Goal: Navigation & Orientation: Find specific page/section

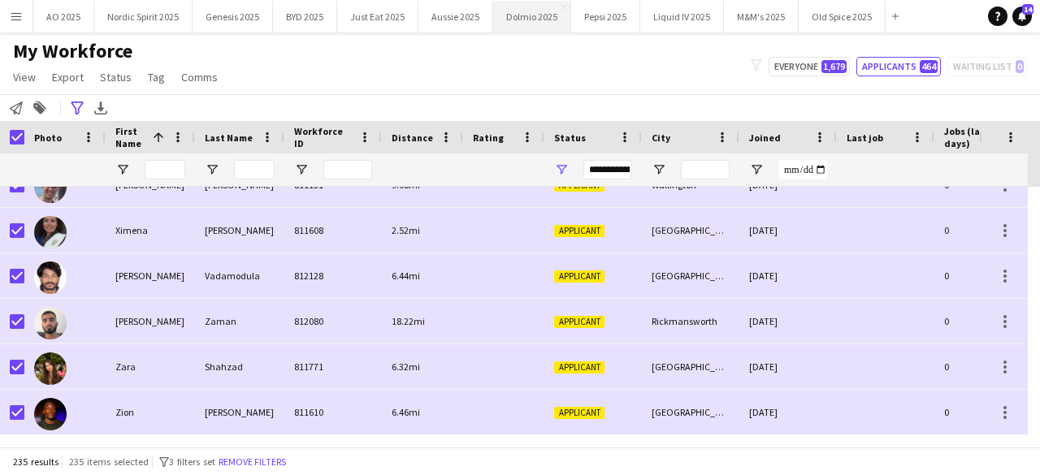
scroll to position [10444, 0]
click at [370, 17] on button "Just Eat 2025 Close" at bounding box center [377, 17] width 81 height 32
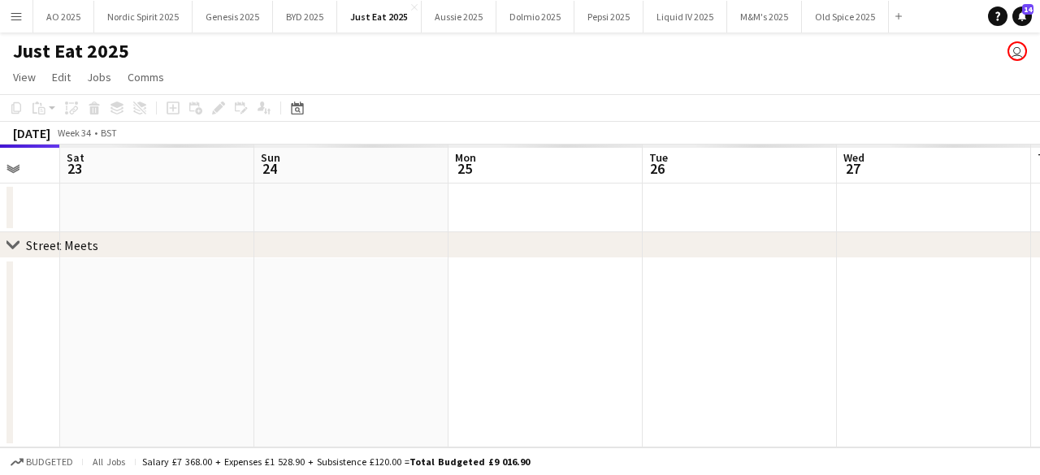
scroll to position [0, 720]
drag, startPoint x: 515, startPoint y: 272, endPoint x: 184, endPoint y: 278, distance: 331.5
click at [184, 278] on app-calendar-viewport "Tue 19 Wed 20 Thu 21 Fri 22 Sat 23 Sun 24 Mon 25 Tue 26 Wed 27 Thu 28 Fri 29" at bounding box center [520, 296] width 1040 height 303
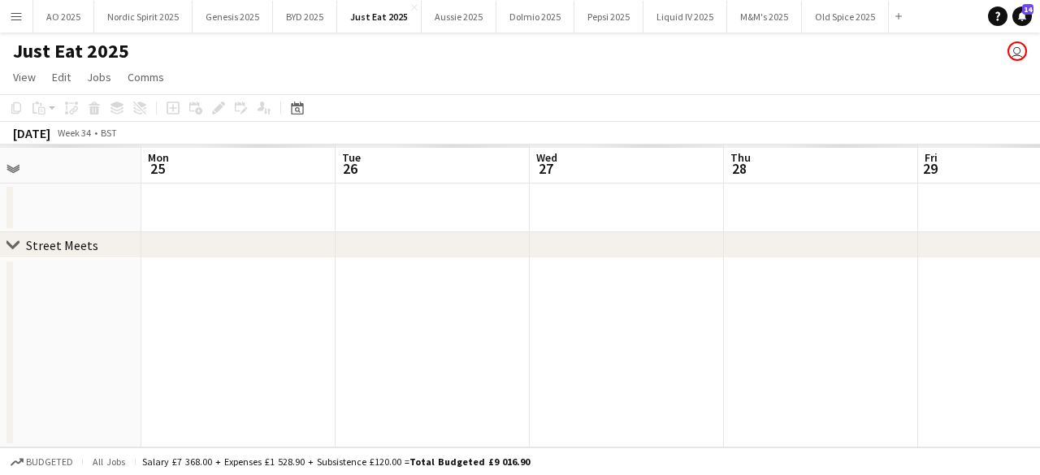
scroll to position [0, 658]
drag, startPoint x: 905, startPoint y: 285, endPoint x: 578, endPoint y: 332, distance: 330.0
click at [578, 331] on app-calendar-viewport "Thu 21 Fri 22 Sat 23 Sun 24 Mon 25 Tue 26 Wed 27 Thu 28 Fri 29 Sat 30 Sun 31" at bounding box center [520, 296] width 1040 height 303
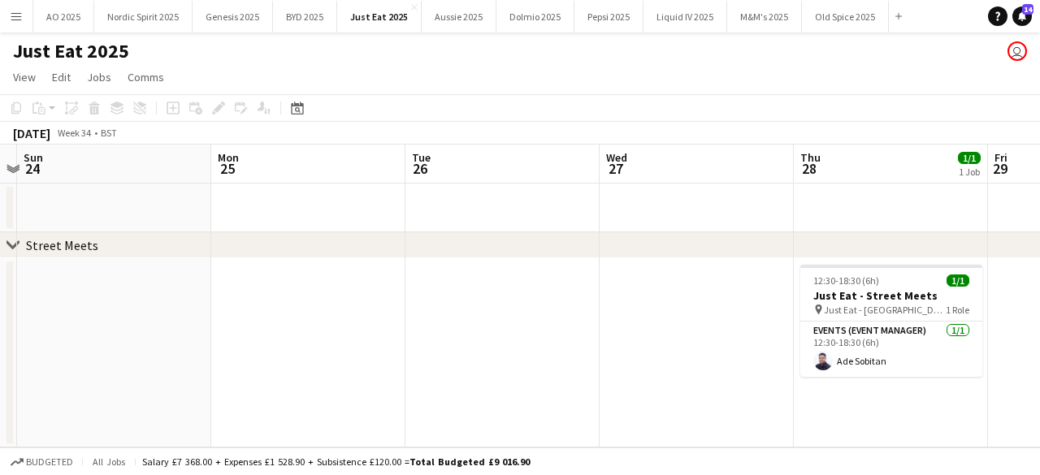
scroll to position [0, 572]
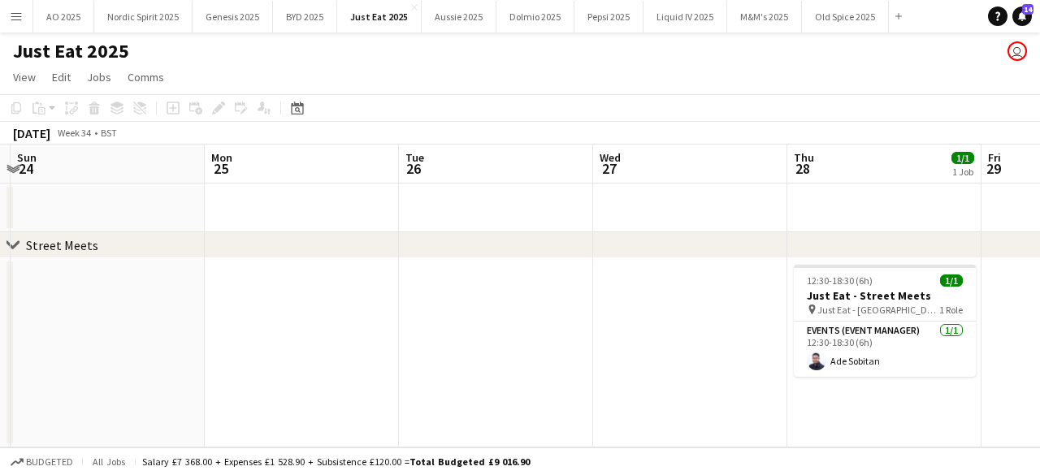
drag, startPoint x: 678, startPoint y: 284, endPoint x: 106, endPoint y: 342, distance: 575.0
click at [106, 342] on app-calendar-viewport "Thu 21 Fri 22 Sat 23 Sun 24 Mon 25 Tue 26 Wed 27 Thu 28 1/1 1 Job Fri 29 Sat 30…" at bounding box center [520, 296] width 1040 height 303
